Goal: Transaction & Acquisition: Purchase product/service

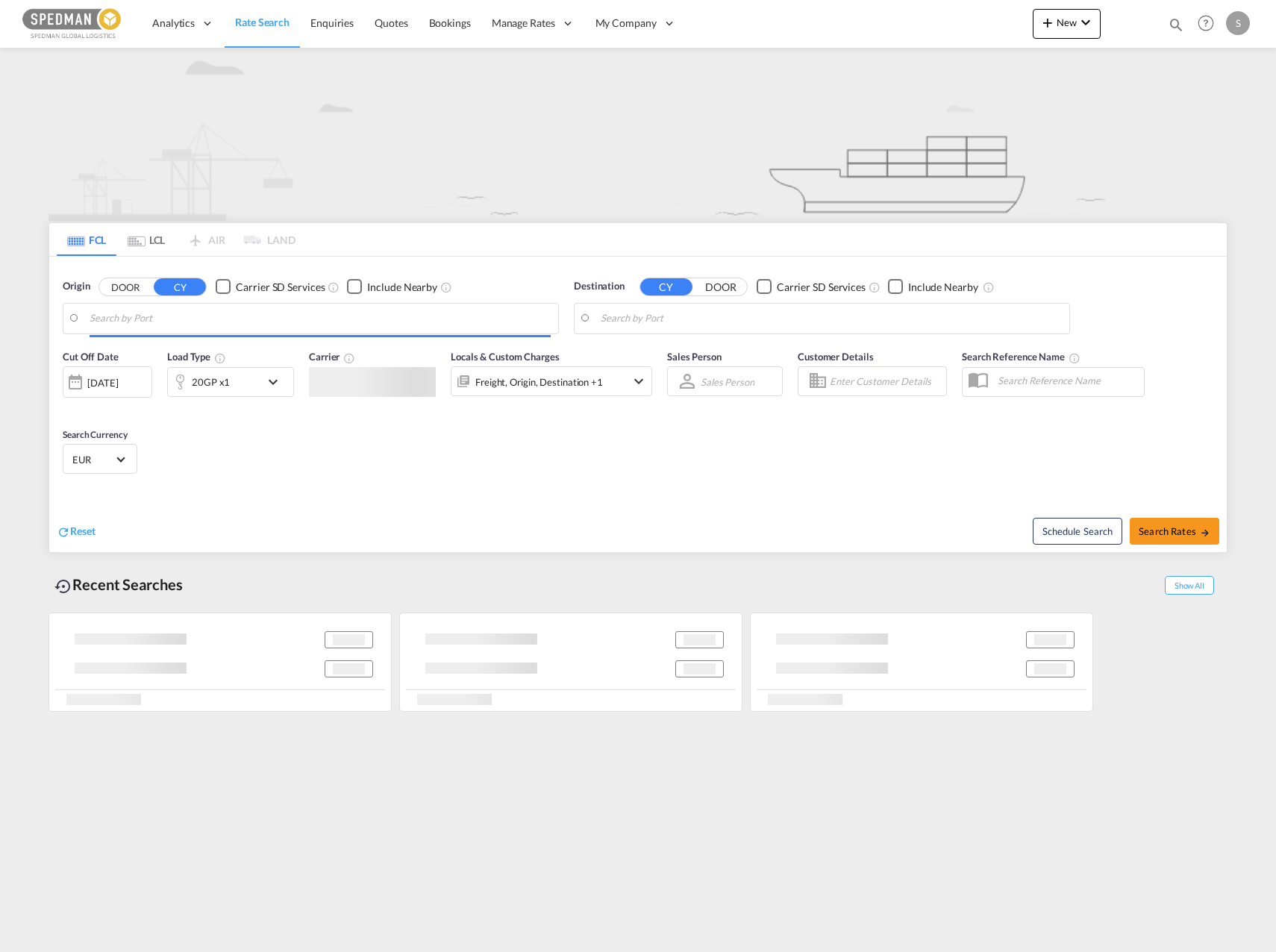
type input "Drammen, NODRM"
type input "Jeddah, SAJED"
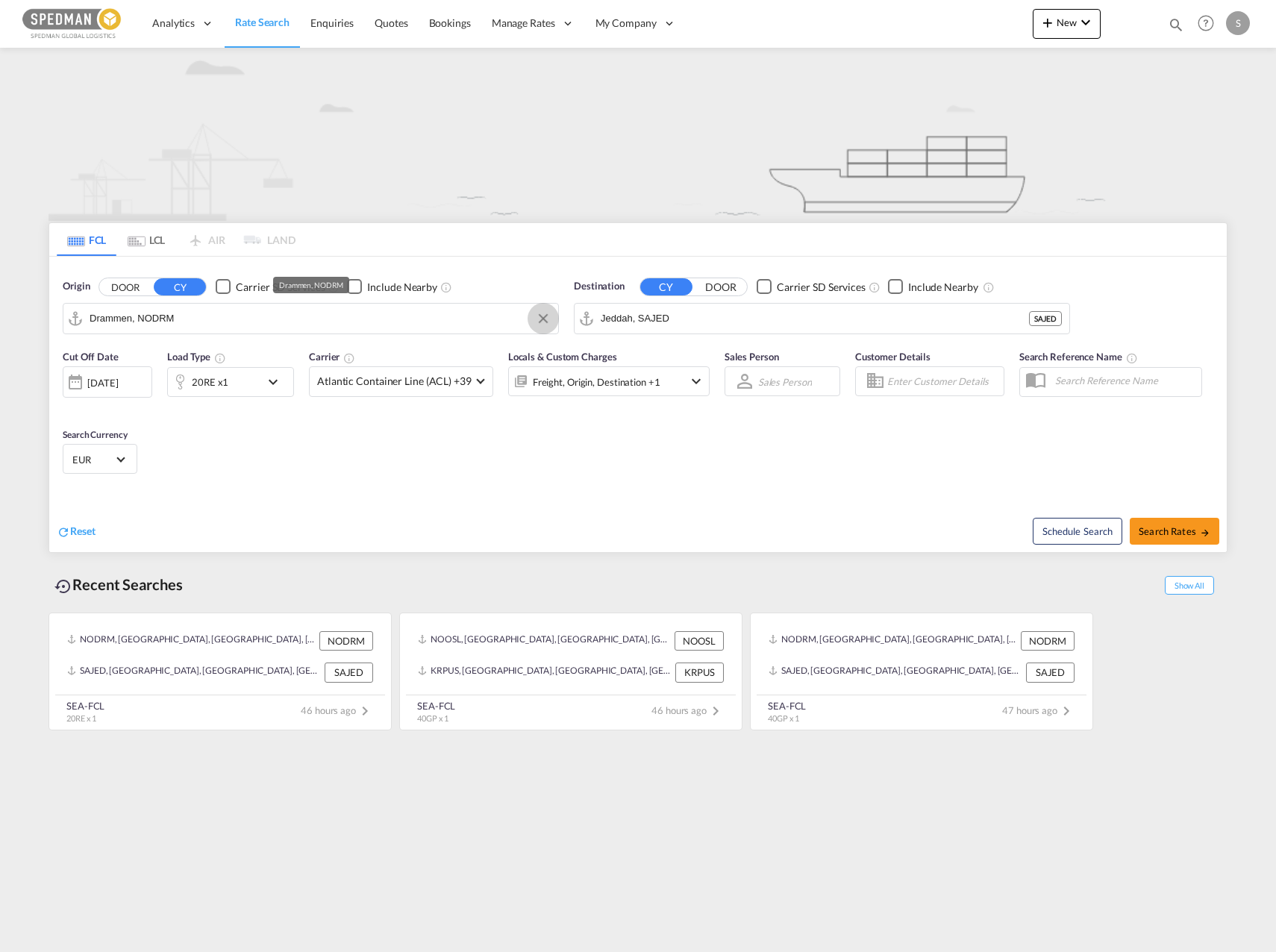
click at [544, 316] on button "Clear Input" at bounding box center [543, 318] width 23 height 23
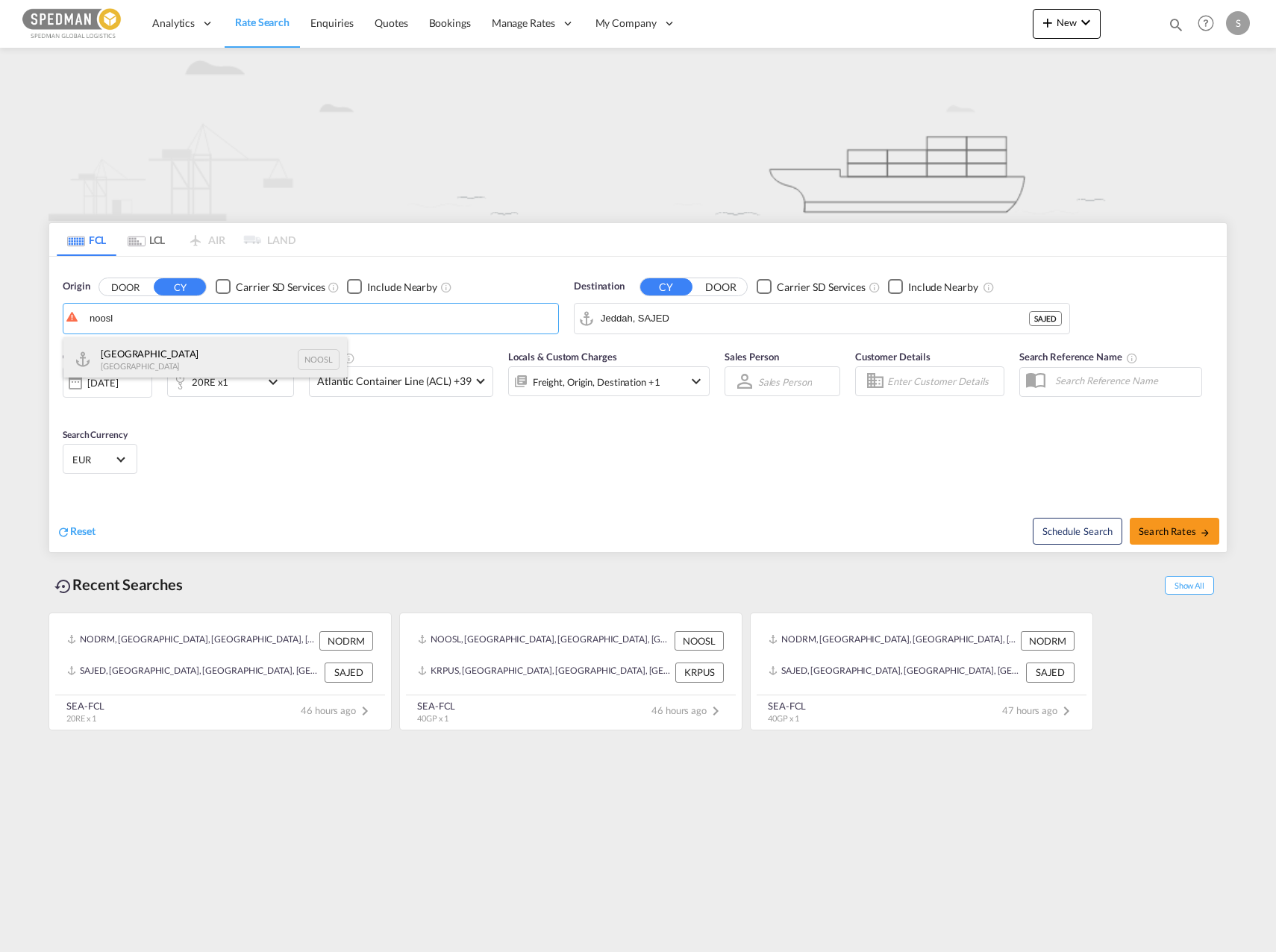
click at [239, 366] on div "[GEOGRAPHIC_DATA] [GEOGRAPHIC_DATA] NOOSL" at bounding box center [205, 359] width 284 height 44
type input "[GEOGRAPHIC_DATA], NOOSL"
click at [240, 380] on div "20RE x1" at bounding box center [214, 382] width 92 height 30
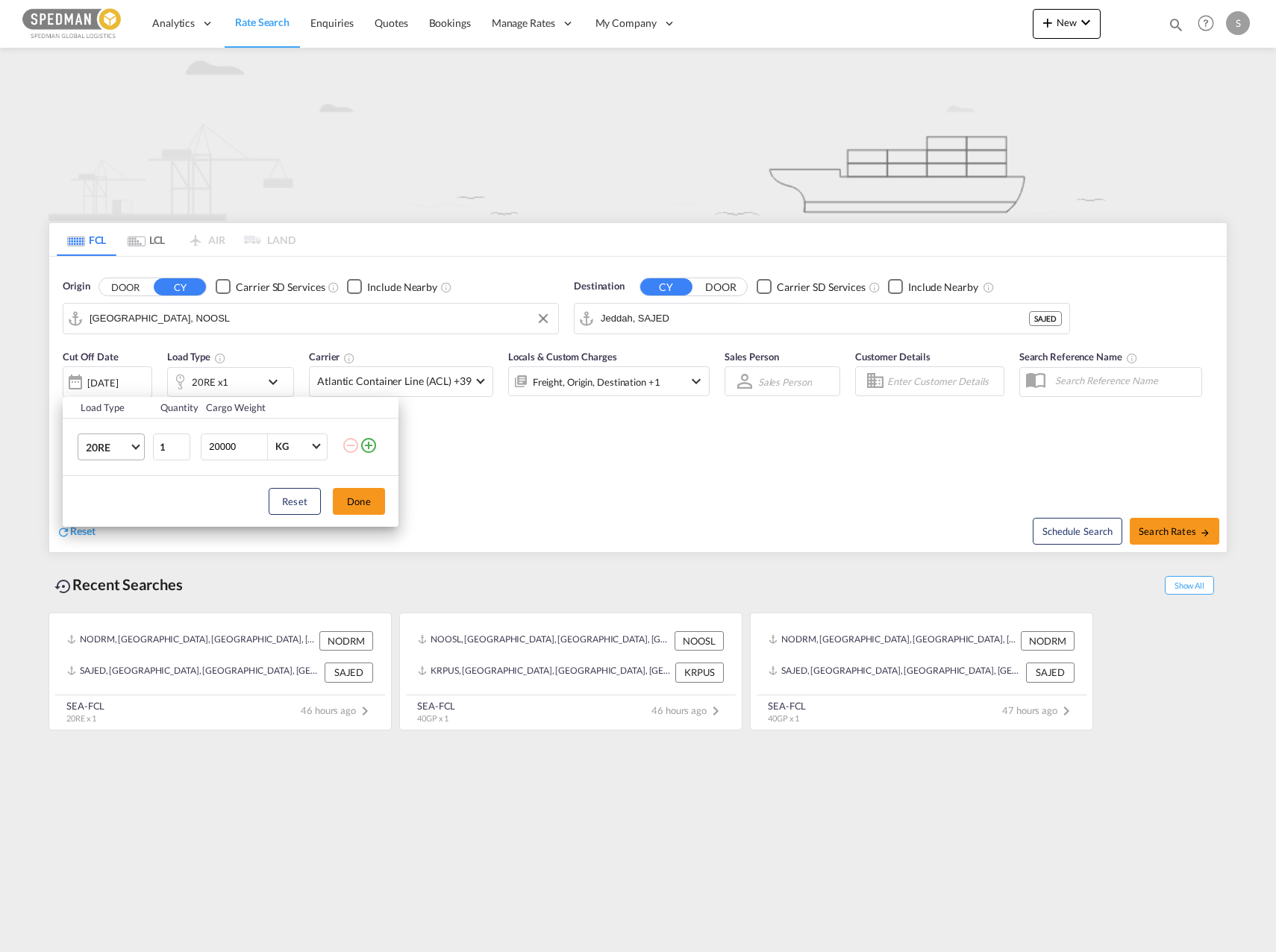
click at [100, 454] on span "20RE" at bounding box center [107, 448] width 44 height 15
click at [114, 402] on md-option "45HC" at bounding box center [124, 411] width 101 height 36
click at [113, 457] on md-select-value "45HC" at bounding box center [114, 447] width 59 height 25
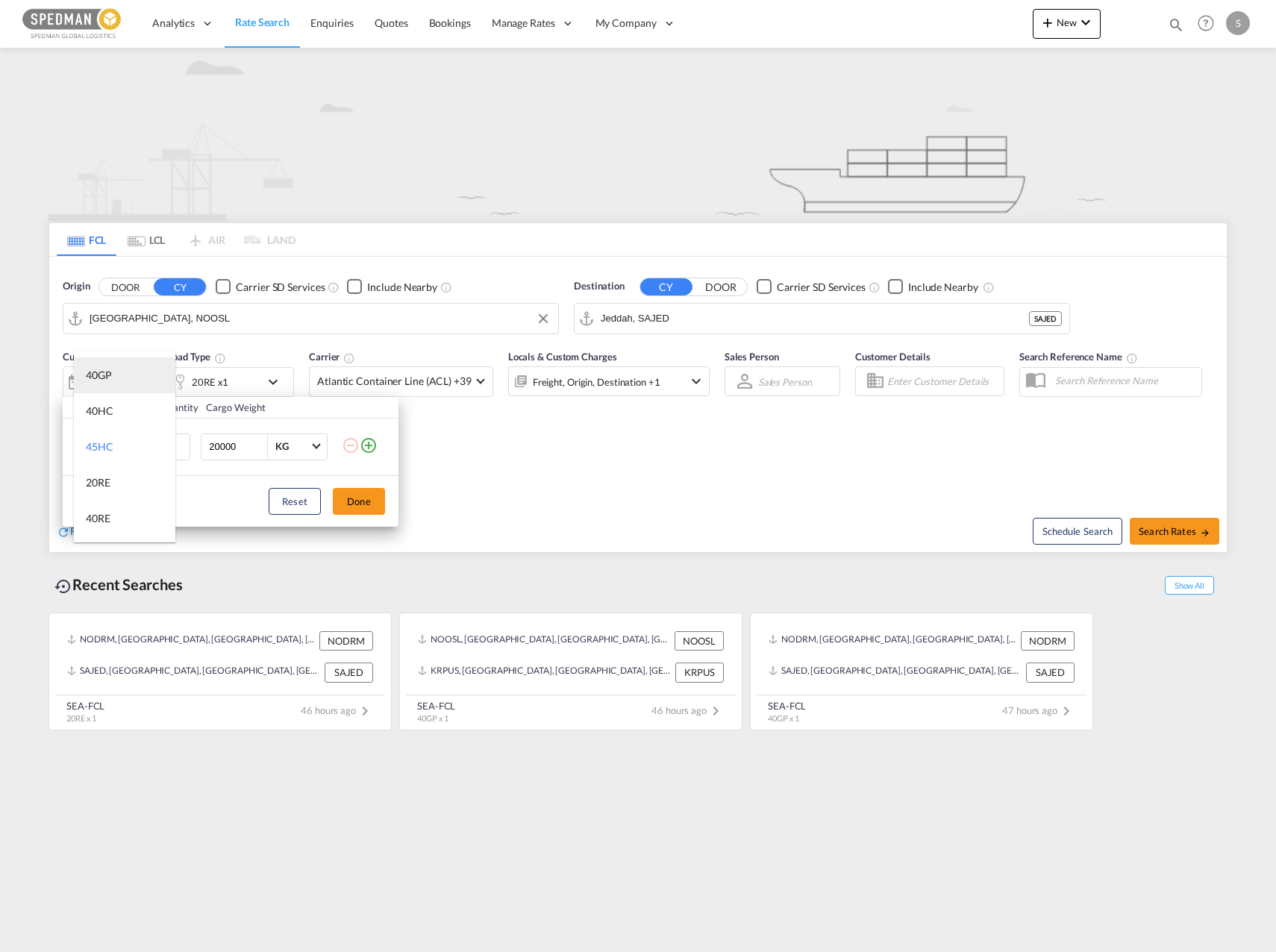
click at [125, 372] on md-option "40GP" at bounding box center [124, 375] width 101 height 36
click at [125, 441] on span "40GP" at bounding box center [107, 448] width 44 height 15
click at [126, 483] on md-option "40HC" at bounding box center [124, 482] width 101 height 36
click at [373, 496] on button "Done" at bounding box center [358, 502] width 52 height 27
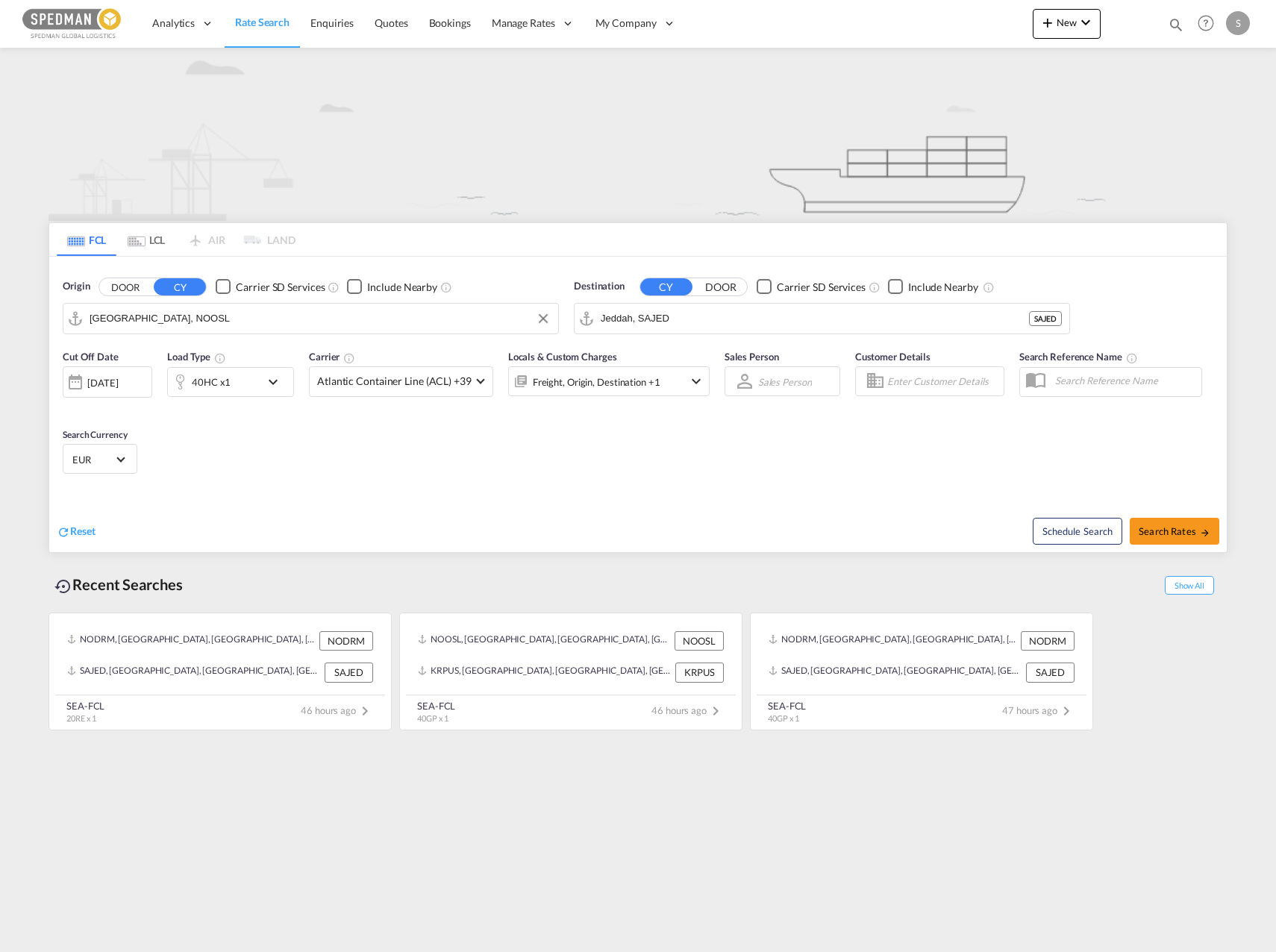
click at [666, 377] on div "Freight, Origin, Destination +1" at bounding box center [609, 381] width 202 height 30
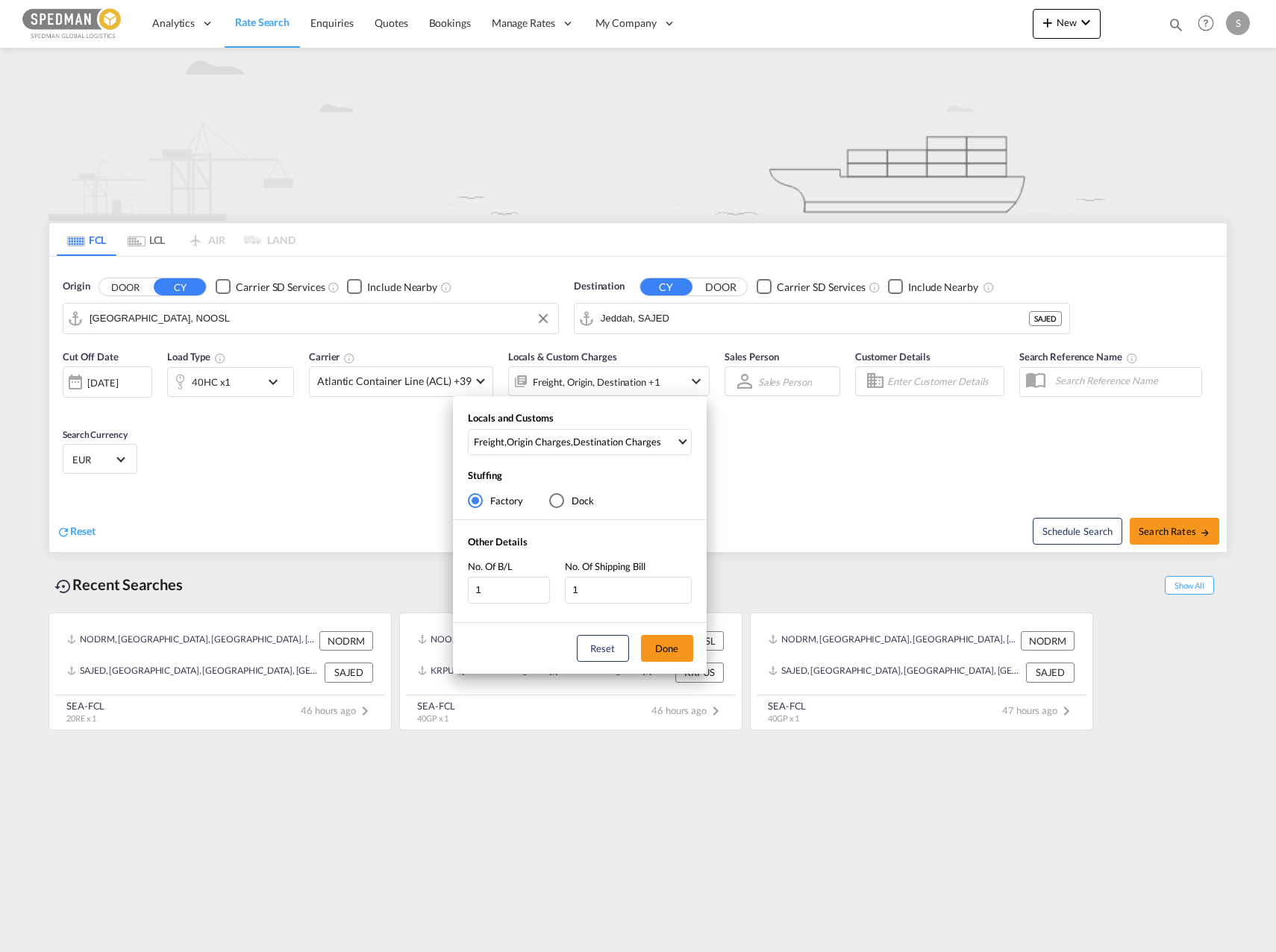
click at [456, 377] on div "Locals and Customs Freight , Origin Charges , Destination Charges Clear All Sel…" at bounding box center [638, 476] width 1276 height 952
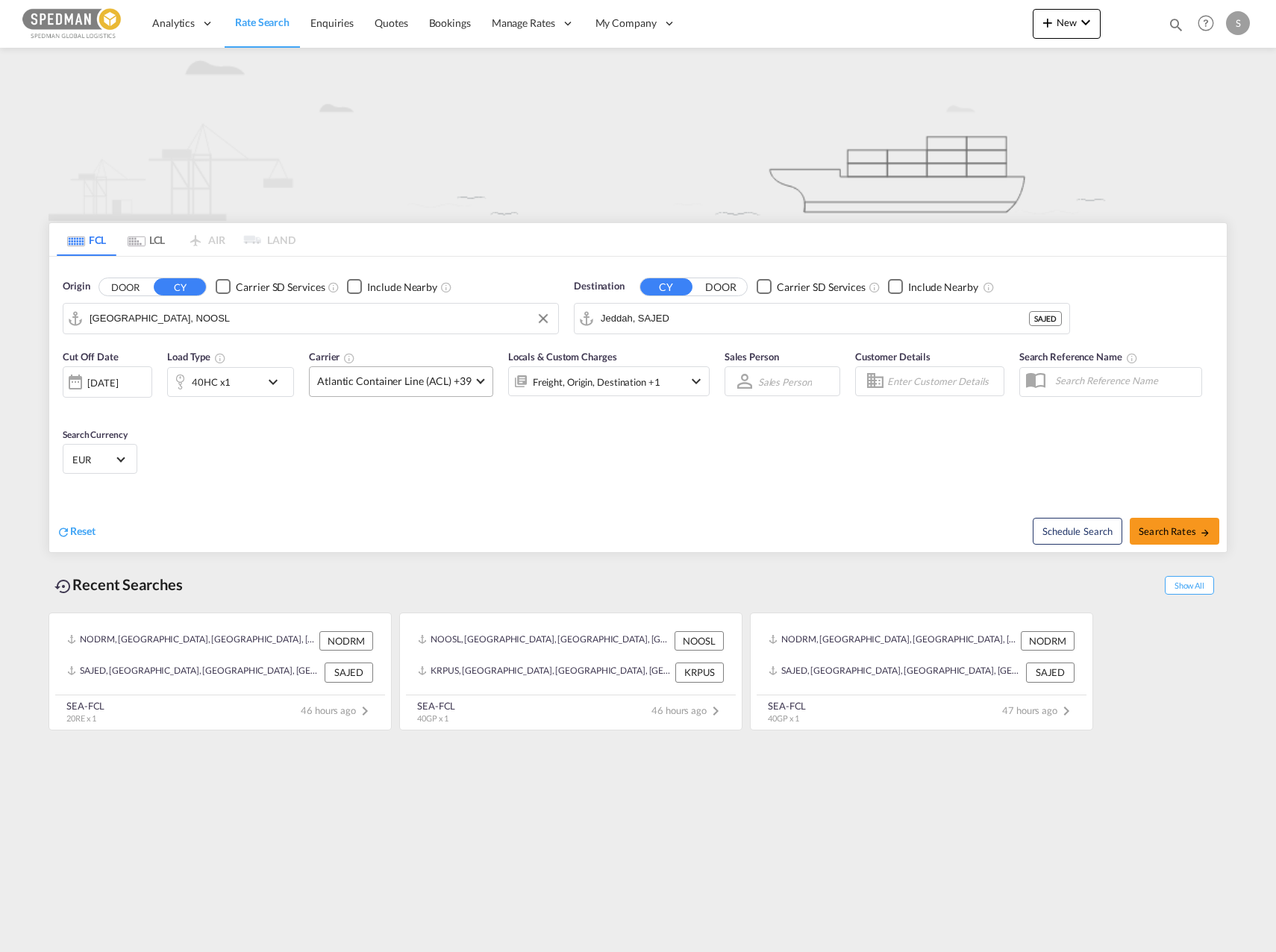
click at [467, 371] on md-select-value "Atlantic Container Line (ACL) +39" at bounding box center [401, 381] width 183 height 29
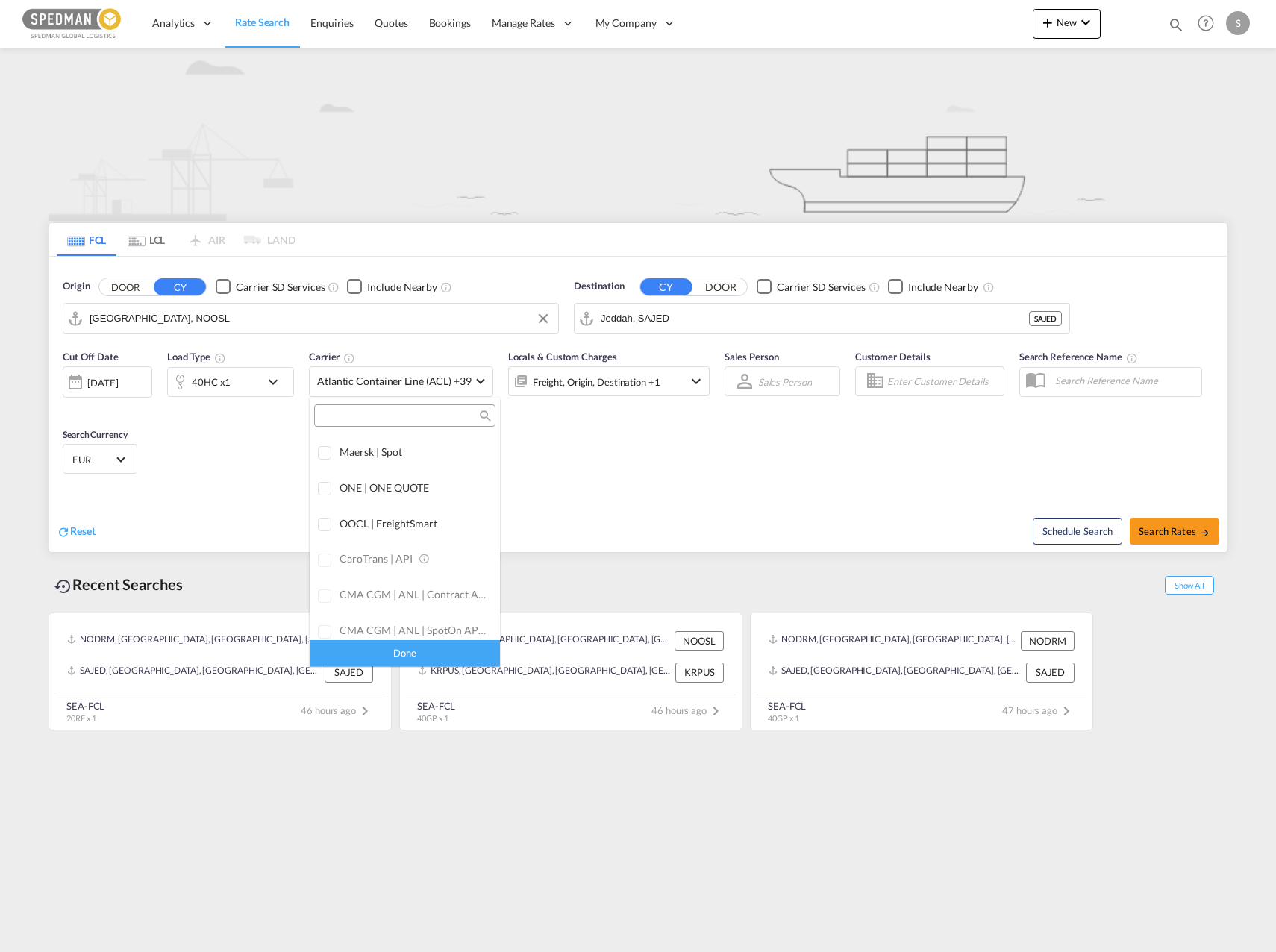
scroll to position [0, 0]
click at [457, 437] on div "Online Rates 0 All (26)" at bounding box center [404, 449] width 190 height 31
click at [462, 444] on div "All (26)" at bounding box center [477, 449] width 31 height 15
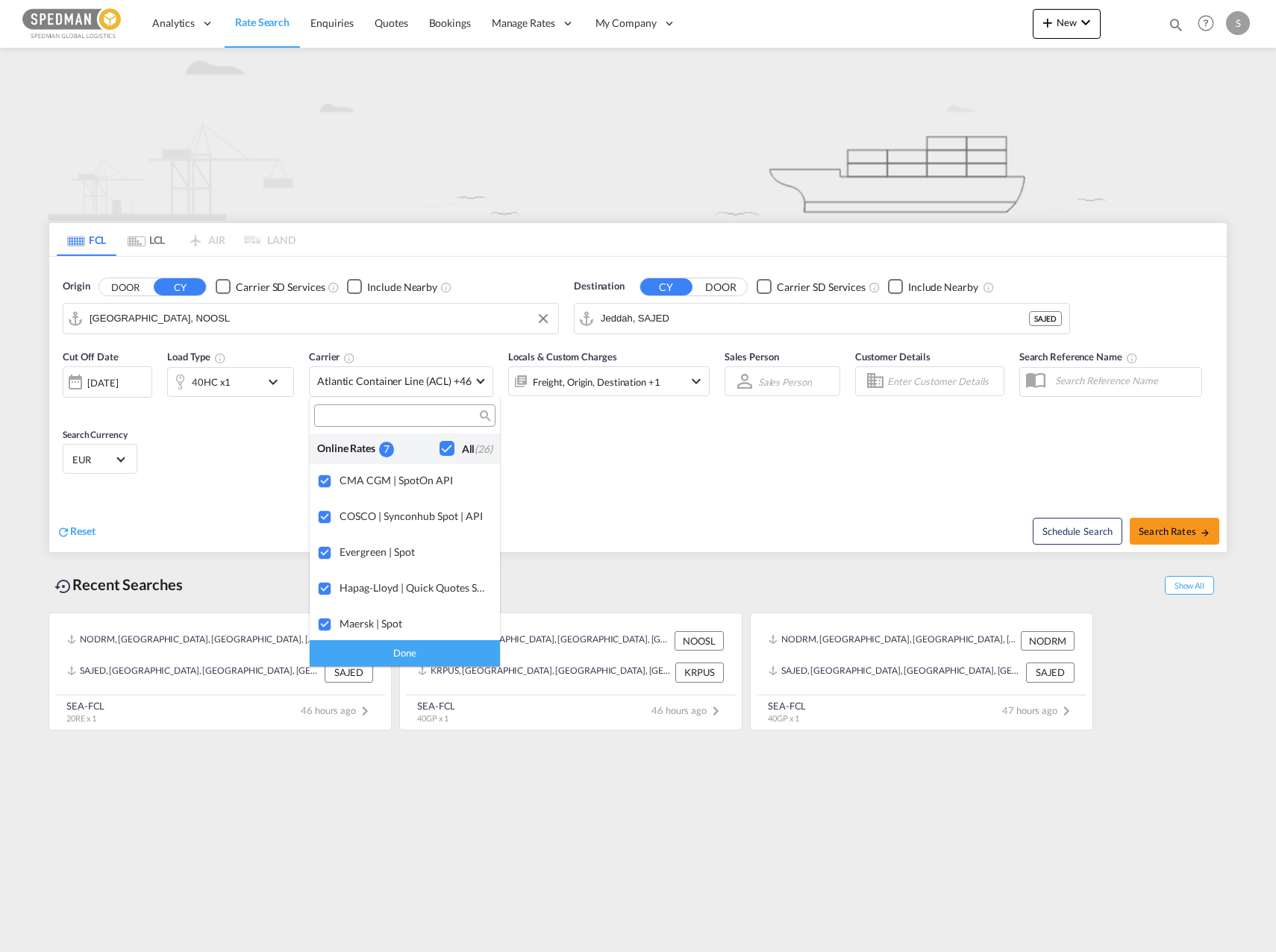
click at [605, 375] on md-backdrop at bounding box center [638, 476] width 1276 height 952
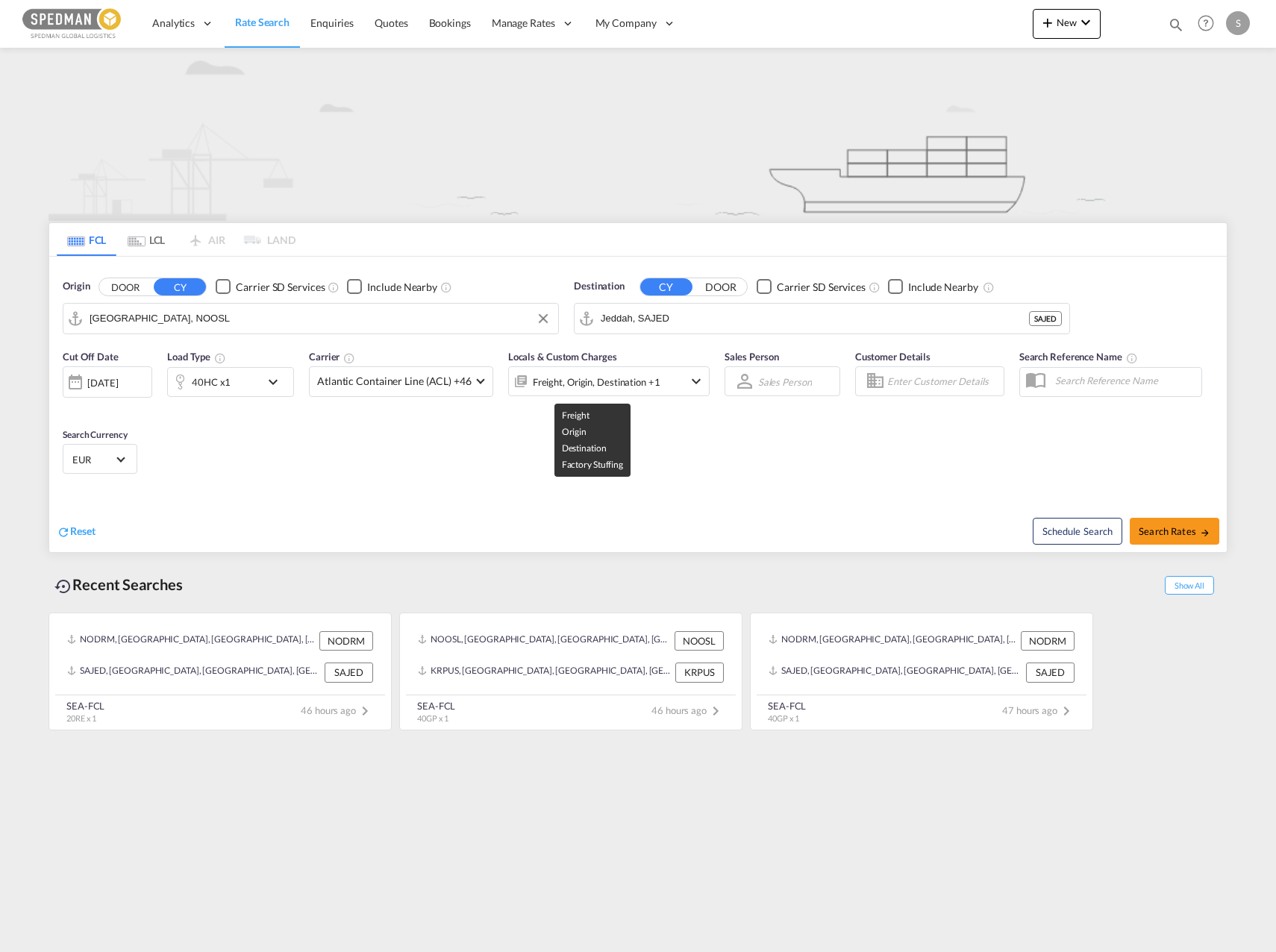
click at [610, 380] on div "Freight, Origin, Destination +1" at bounding box center [596, 382] width 127 height 21
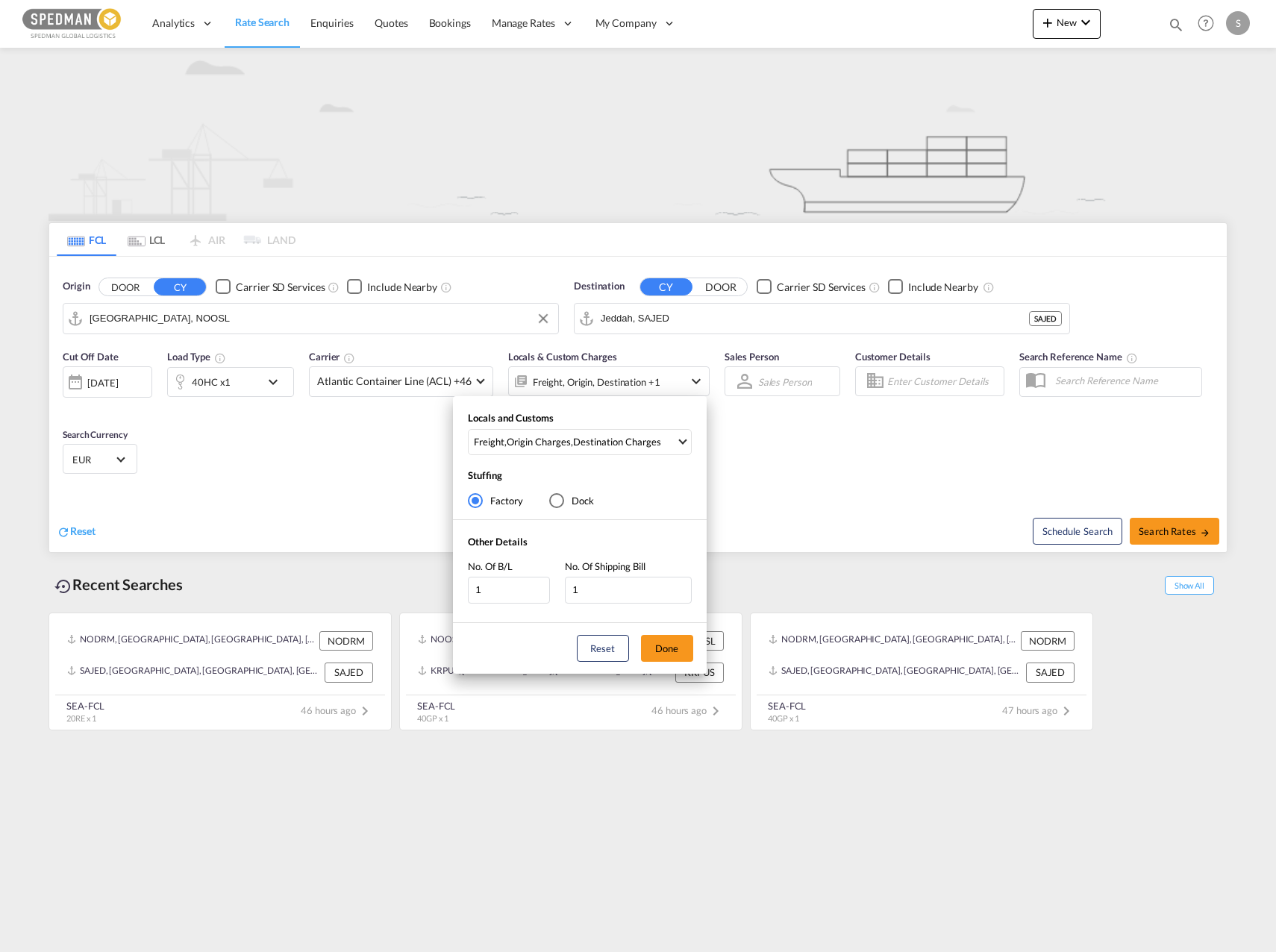
click at [596, 417] on div "Locals and Customs Freight , Origin Charges , Destination Charges Clear All Sel…" at bounding box center [579, 436] width 254 height 51
drag, startPoint x: 612, startPoint y: 422, endPoint x: 617, endPoint y: 435, distance: 13.9
click at [613, 422] on div "Locals and Customs Freight , Origin Charges , Destination Charges Clear All Sel…" at bounding box center [579, 436] width 254 height 51
click at [617, 435] on div "Destination Charges" at bounding box center [616, 441] width 88 height 13
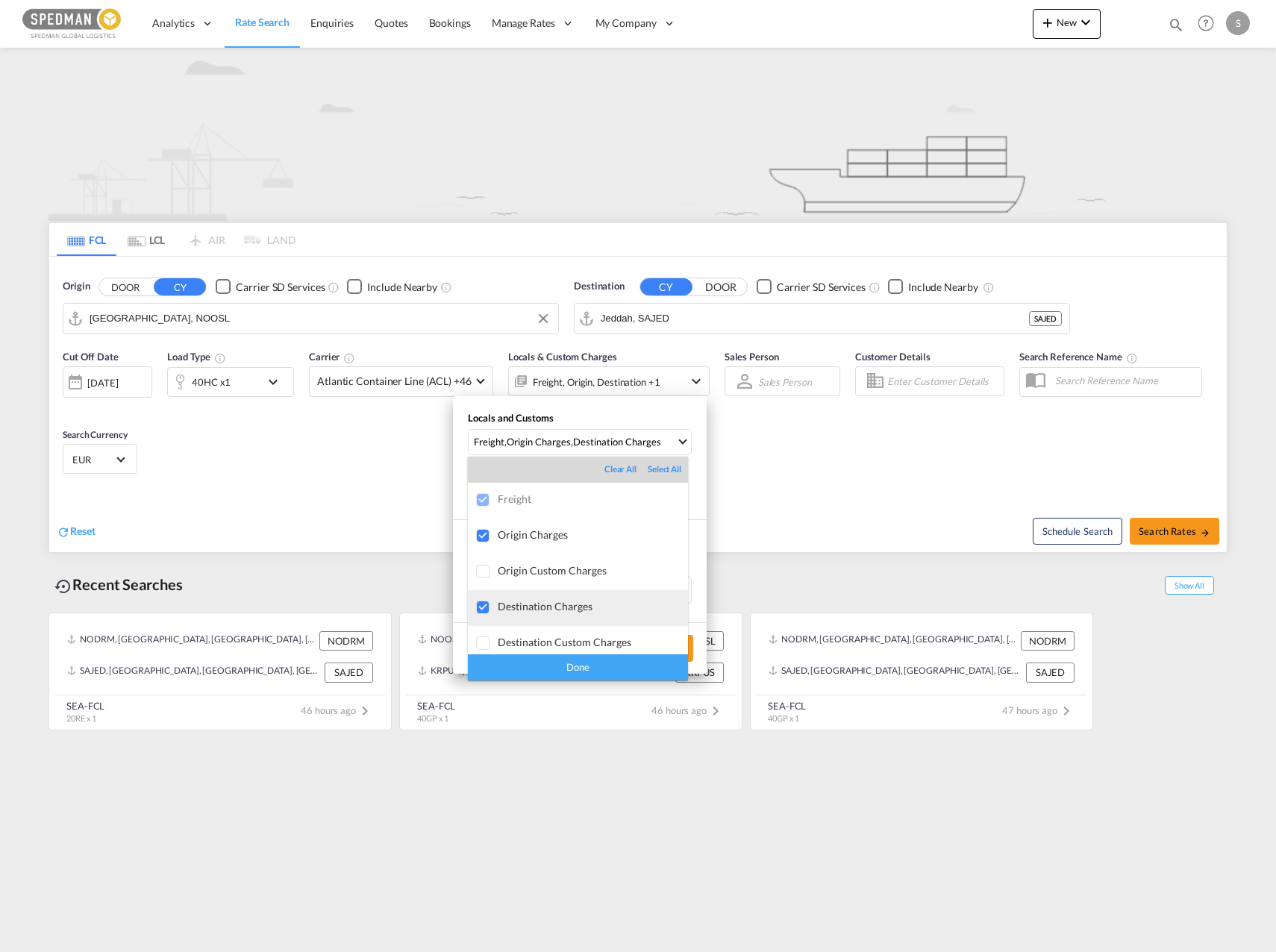
click at [592, 600] on div "Destination Charges" at bounding box center [592, 605] width 190 height 13
click at [585, 666] on div "Done" at bounding box center [578, 666] width 220 height 26
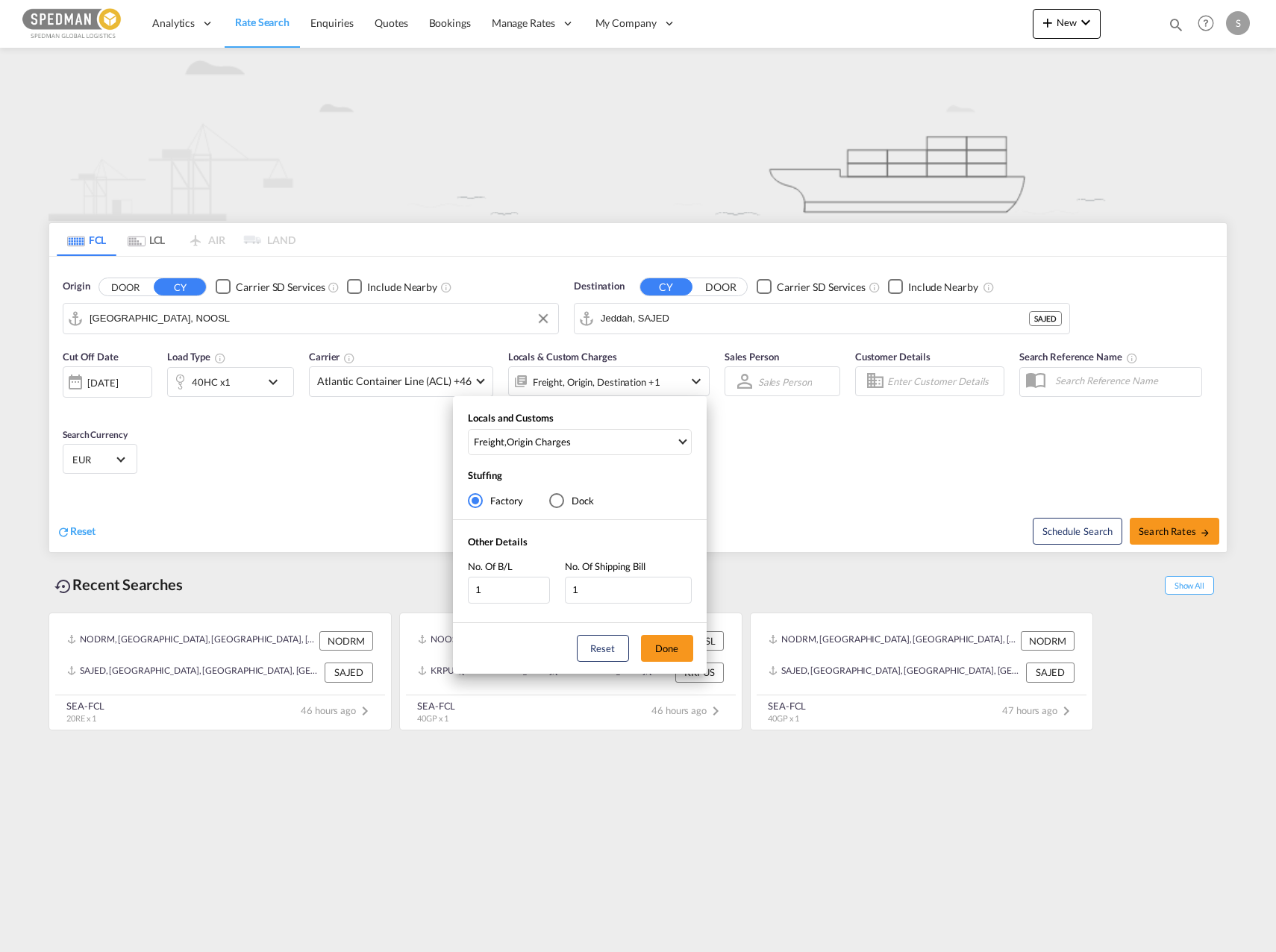
click at [1181, 528] on div "Locals and Customs Freight , Origin Charges Stuffing Factory Dock Other Details…" at bounding box center [638, 476] width 1276 height 952
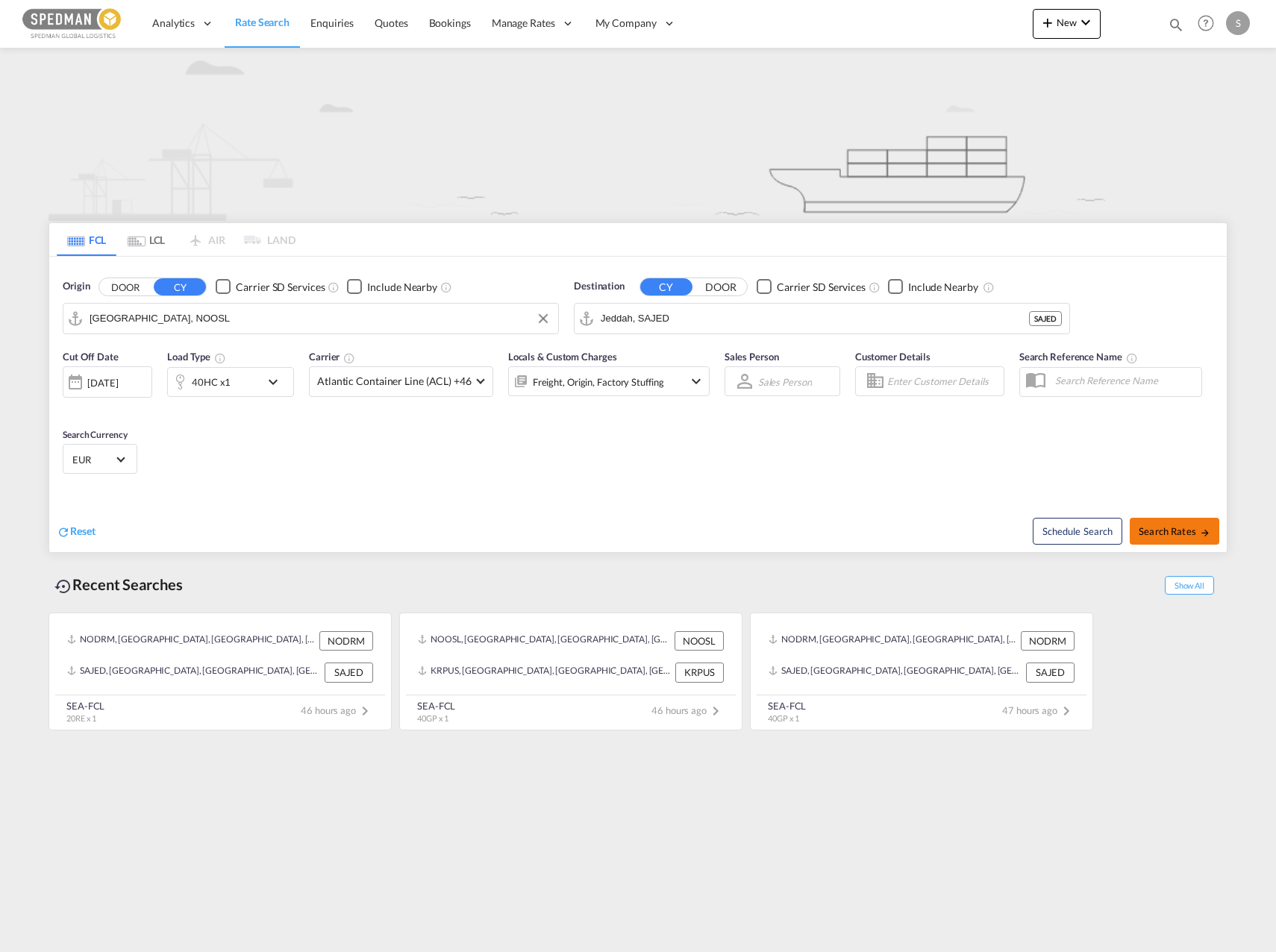
click at [1181, 542] on button "Search Rates" at bounding box center [1174, 531] width 90 height 27
type input "NOOSL to SAJED / [DATE]"
